Goal: Transaction & Acquisition: Book appointment/travel/reservation

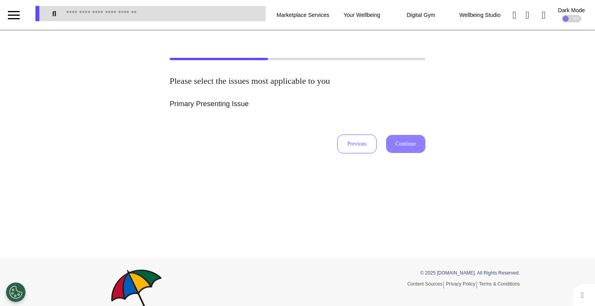
click at [16, 16] on div at bounding box center [14, 15] width 12 height 13
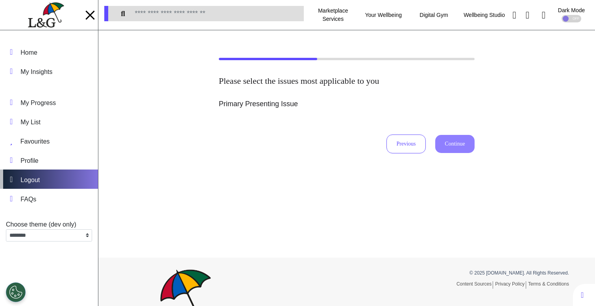
click at [54, 181] on div "Logout" at bounding box center [49, 179] width 98 height 19
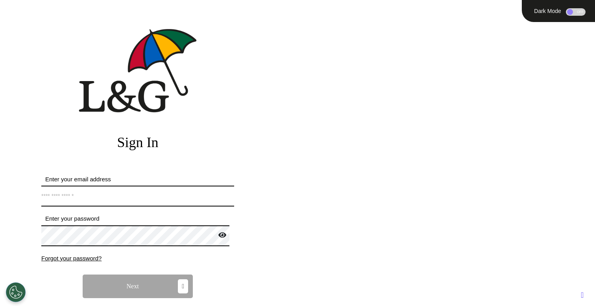
click at [73, 191] on input "Enter your email address" at bounding box center [137, 196] width 193 height 21
click at [101, 266] on form "Enter your email address *Email address must be valid. Enter your password Pass…" at bounding box center [137, 252] width 193 height 154
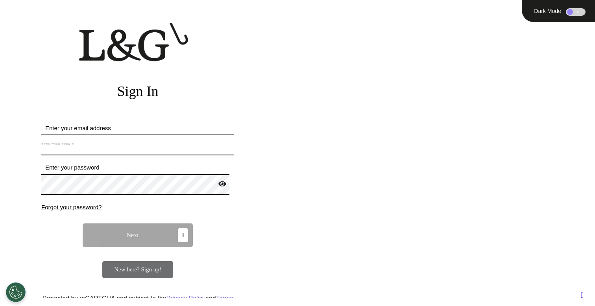
scroll to position [73, 0]
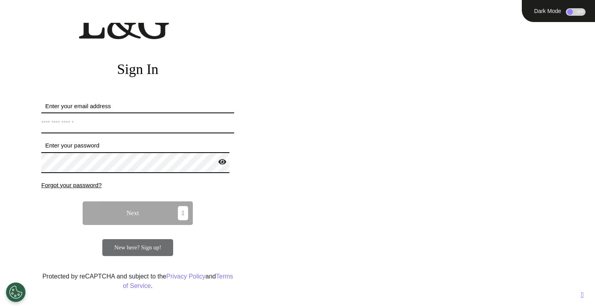
click at [137, 250] on span "New here? Sign up!" at bounding box center [137, 247] width 47 height 6
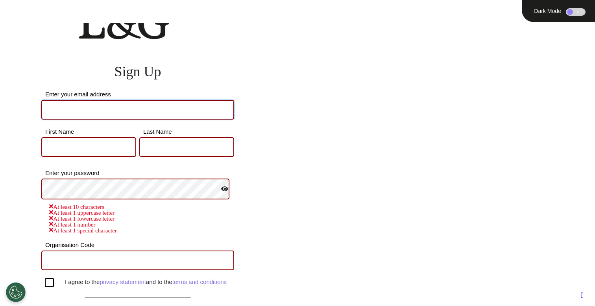
click at [116, 113] on input "Enter your email address" at bounding box center [137, 110] width 193 height 20
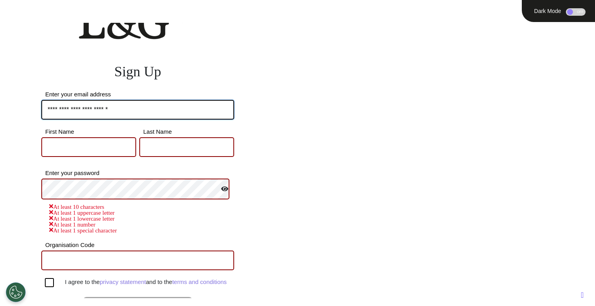
type input "**********"
click at [90, 144] on input "First Name" at bounding box center [88, 147] width 95 height 20
type input "****"
click at [153, 154] on input "Last Name" at bounding box center [186, 147] width 95 height 20
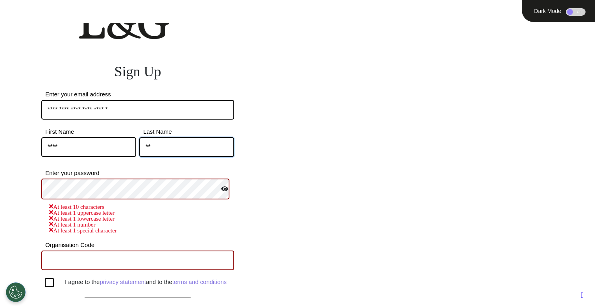
type input "*"
type input "*****"
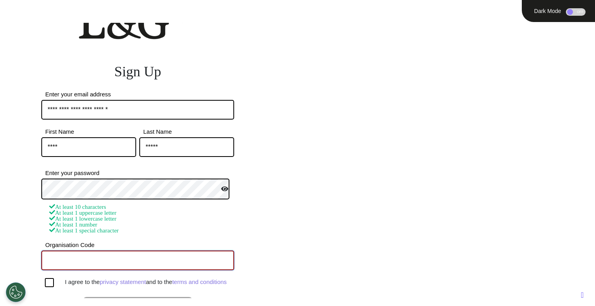
click at [101, 258] on input "Organisation Code" at bounding box center [137, 261] width 193 height 20
click at [216, 228] on div "At least 10 characters At least 1 uppercase letter At least 1 lowercase letter …" at bounding box center [137, 218] width 193 height 30
click at [163, 260] on input "Organisation Code" at bounding box center [137, 261] width 193 height 20
paste input "******"
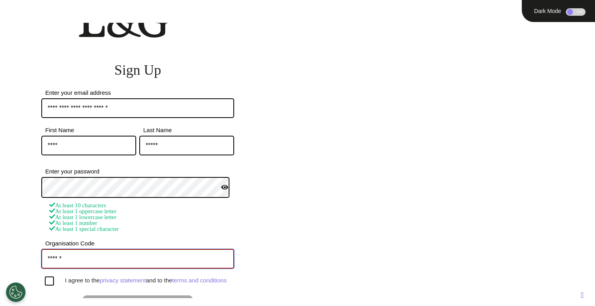
type input "******"
click at [46, 286] on div at bounding box center [49, 281] width 9 height 9
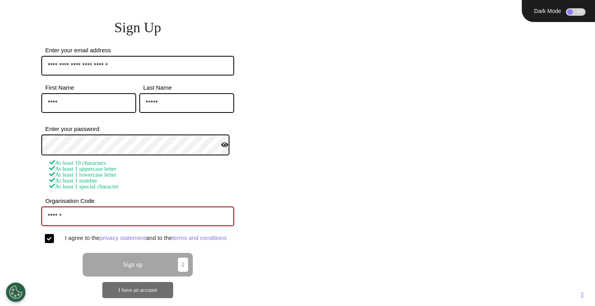
scroll to position [127, 0]
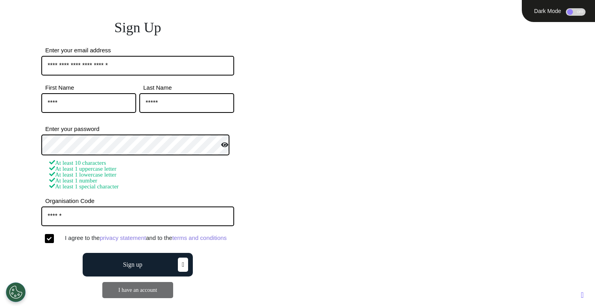
click at [138, 270] on button "Sign up" at bounding box center [138, 265] width 110 height 24
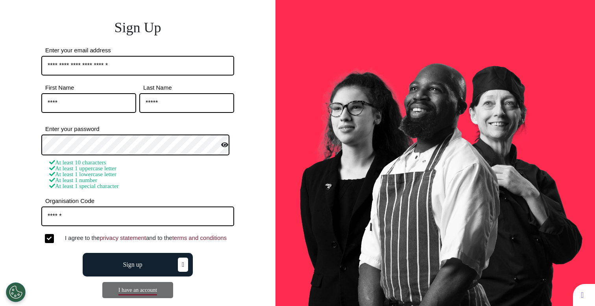
scroll to position [68, 0]
select select "**"
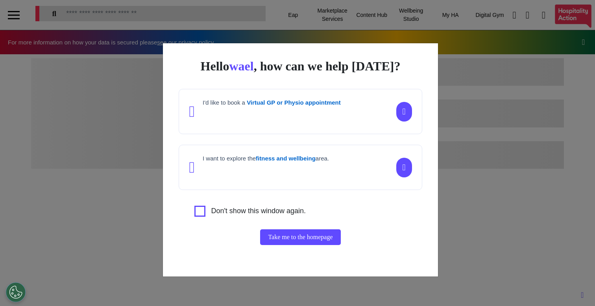
scroll to position [0, 297]
click at [118, 170] on div "Hello wael , how can we help [DATE]? I'd like to book a Virtual GP or Physio ap…" at bounding box center [297, 153] width 595 height 306
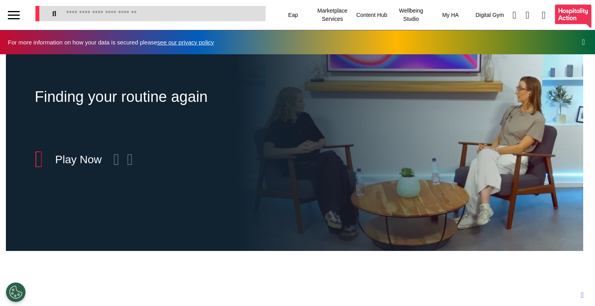
scroll to position [258, 0]
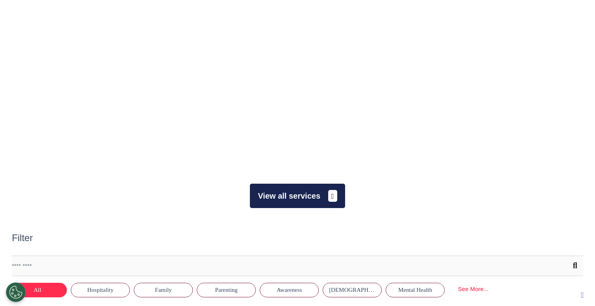
click at [276, 194] on button "View all services" at bounding box center [297, 196] width 95 height 24
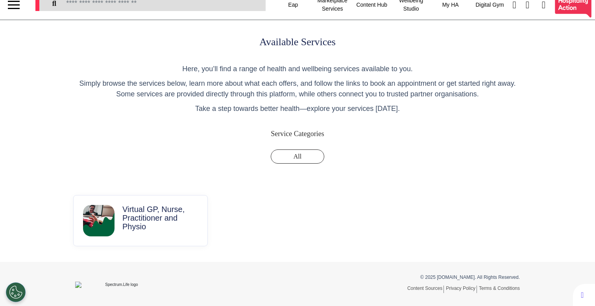
scroll to position [12, 0]
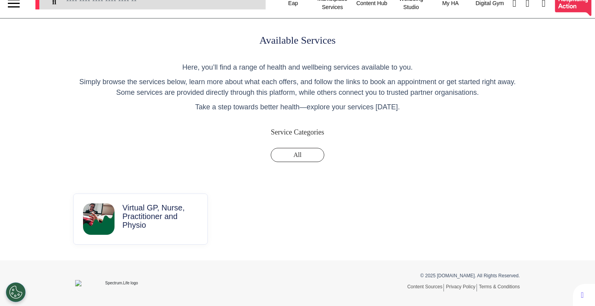
click at [150, 225] on p "Virtual GP, Nurse, Practitioner and Physio" at bounding box center [160, 216] width 76 height 26
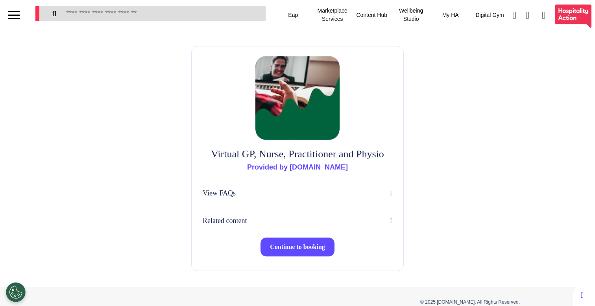
click at [282, 250] on span "Continue to booking" at bounding box center [297, 247] width 55 height 7
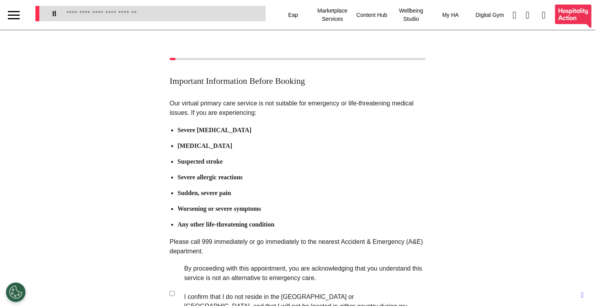
scroll to position [116, 0]
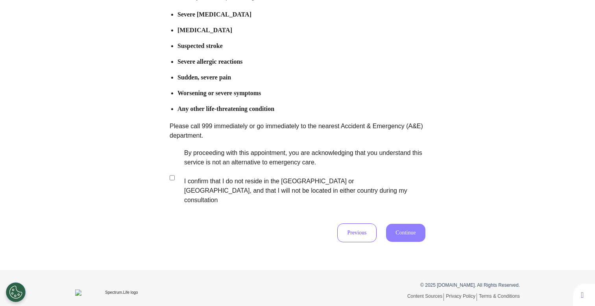
click at [275, 185] on label "By proceeding with this appointment, you are acknowledging that you understand …" at bounding box center [299, 176] width 246 height 57
click at [393, 224] on button "Continue" at bounding box center [405, 233] width 39 height 18
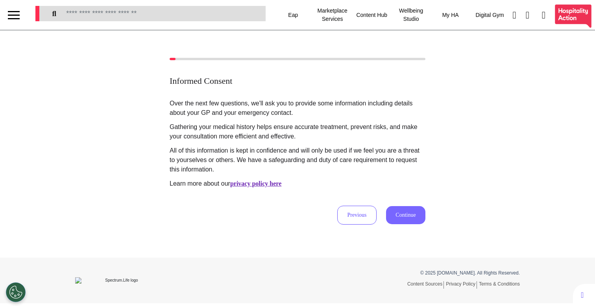
click at [411, 210] on button "Continue" at bounding box center [405, 215] width 39 height 18
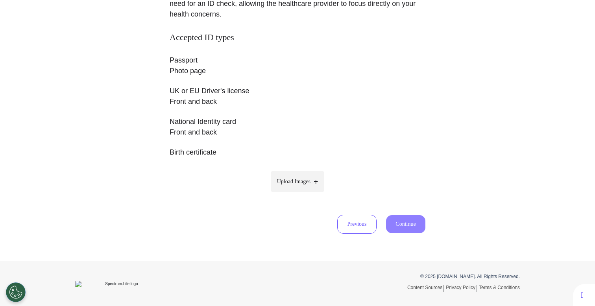
scroll to position [133, 0]
click at [295, 188] on label "Upload Images" at bounding box center [298, 180] width 54 height 21
click at [295, 193] on input "Upload Images" at bounding box center [297, 197] width 75 height 8
click at [361, 227] on button "Previous" at bounding box center [356, 223] width 39 height 19
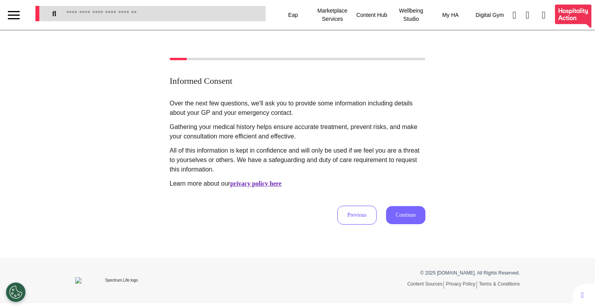
click at [411, 221] on button "Continue" at bounding box center [405, 215] width 39 height 18
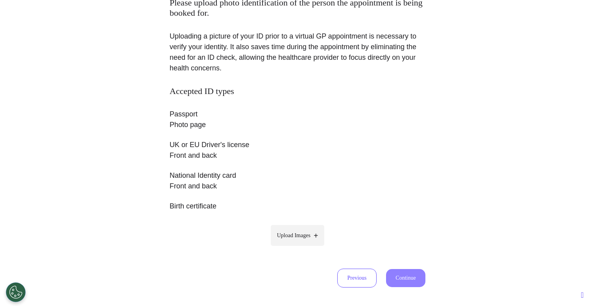
scroll to position [133, 0]
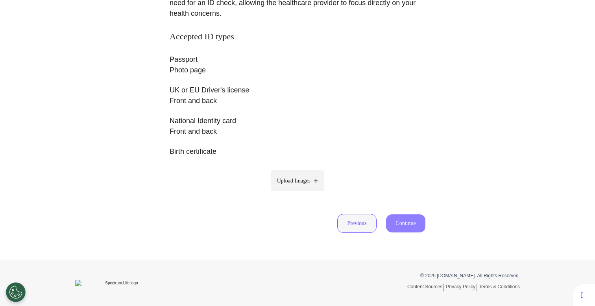
click at [347, 226] on button "Previous" at bounding box center [356, 223] width 39 height 19
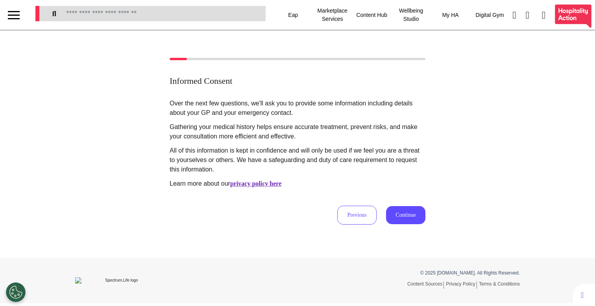
click at [355, 225] on div "Informed Consent Over the next few questions, we'll ask you to provide some inf…" at bounding box center [297, 143] width 595 height 227
click at [357, 223] on button "Previous" at bounding box center [356, 215] width 39 height 19
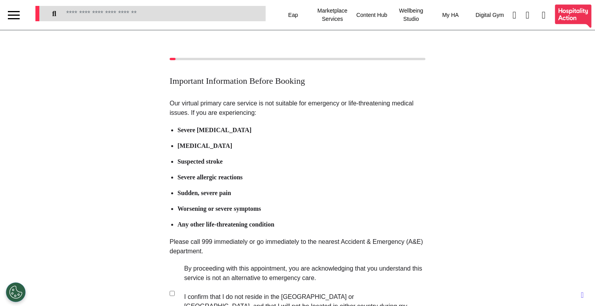
scroll to position [116, 0]
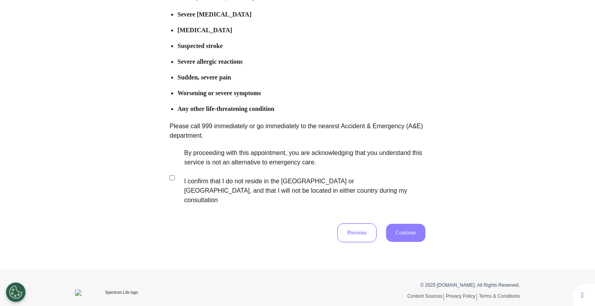
click at [332, 188] on label "By proceeding with this appointment, you are acknowledging that you understand …" at bounding box center [299, 176] width 246 height 57
click at [401, 224] on button "Continue" at bounding box center [405, 233] width 39 height 18
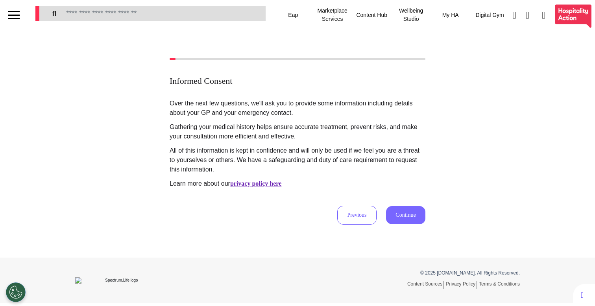
click at [404, 218] on button "Continue" at bounding box center [405, 215] width 39 height 18
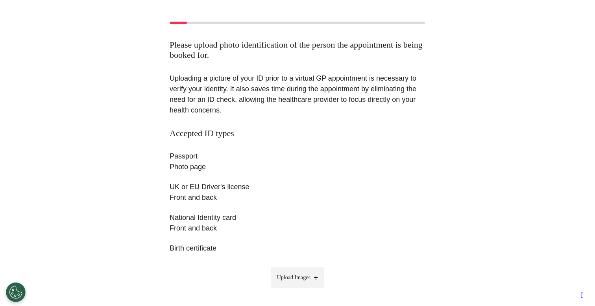
scroll to position [133, 0]
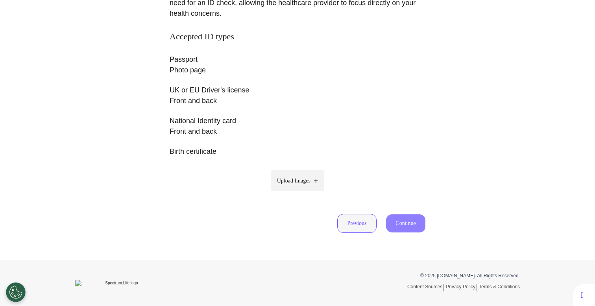
click at [346, 223] on button "Previous" at bounding box center [356, 223] width 39 height 19
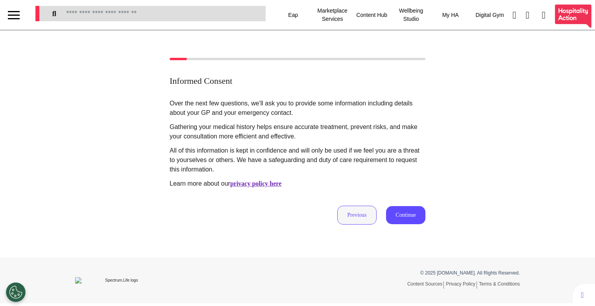
click at [349, 222] on button "Previous" at bounding box center [356, 215] width 39 height 19
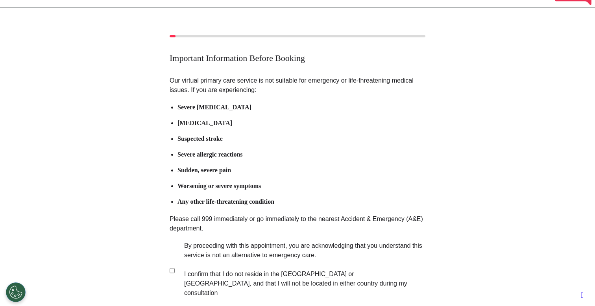
scroll to position [116, 0]
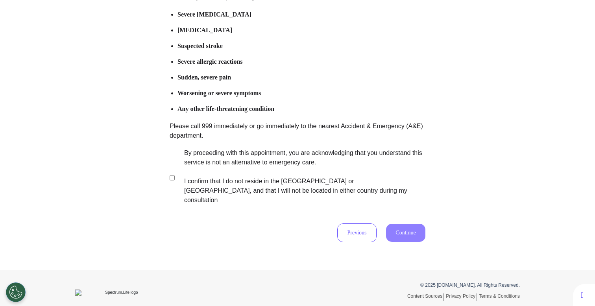
click at [323, 179] on label "By proceeding with this appointment, you are acknowledging that you understand …" at bounding box center [299, 176] width 246 height 57
click at [404, 224] on button "Continue" at bounding box center [405, 233] width 39 height 18
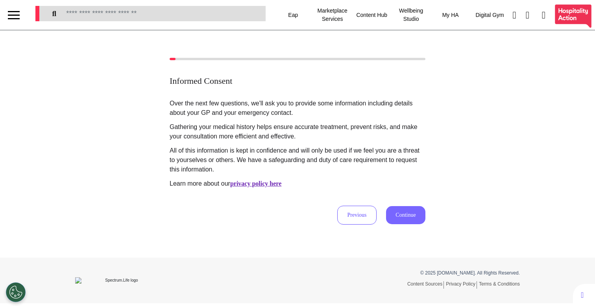
click at [402, 220] on button "Continue" at bounding box center [405, 215] width 39 height 18
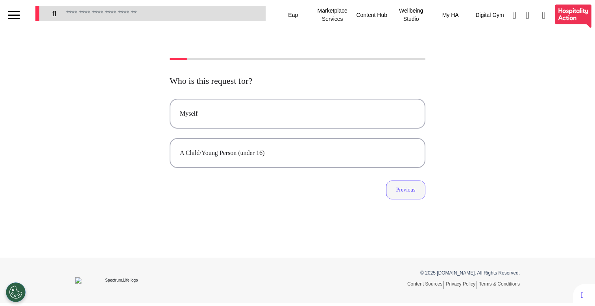
click at [403, 195] on button "Previous" at bounding box center [405, 190] width 39 height 19
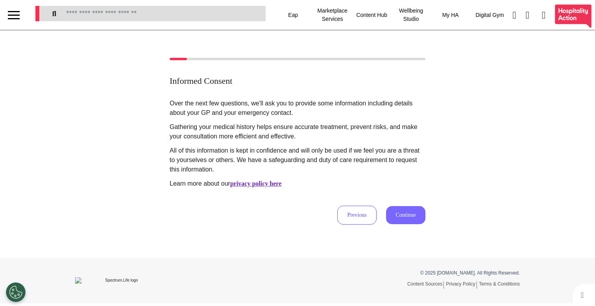
click at [415, 220] on button "Continue" at bounding box center [405, 215] width 39 height 18
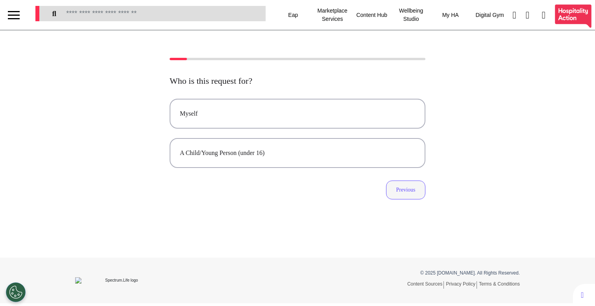
click at [415, 188] on button "Previous" at bounding box center [405, 190] width 39 height 19
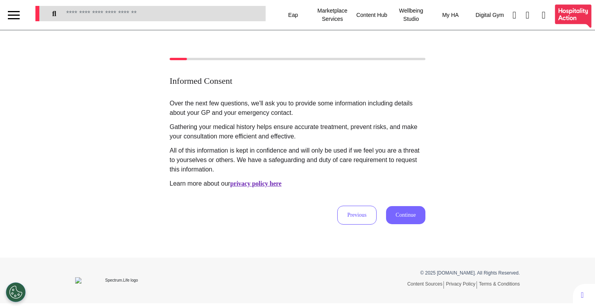
click at [416, 216] on button "Continue" at bounding box center [405, 215] width 39 height 18
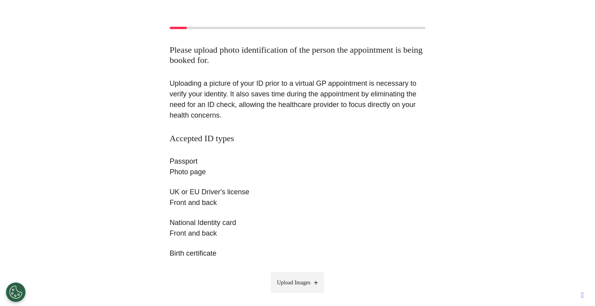
scroll to position [133, 0]
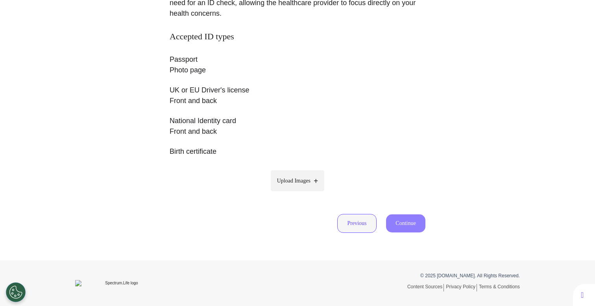
click at [353, 220] on button "Previous" at bounding box center [356, 223] width 39 height 19
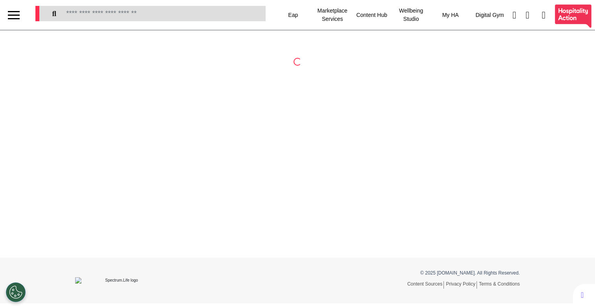
scroll to position [0, 0]
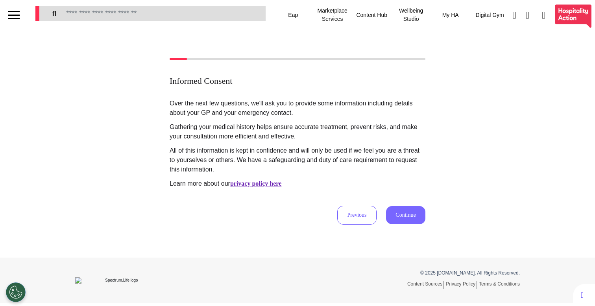
click at [399, 221] on button "Continue" at bounding box center [405, 215] width 39 height 18
